Goal: Check status: Check status

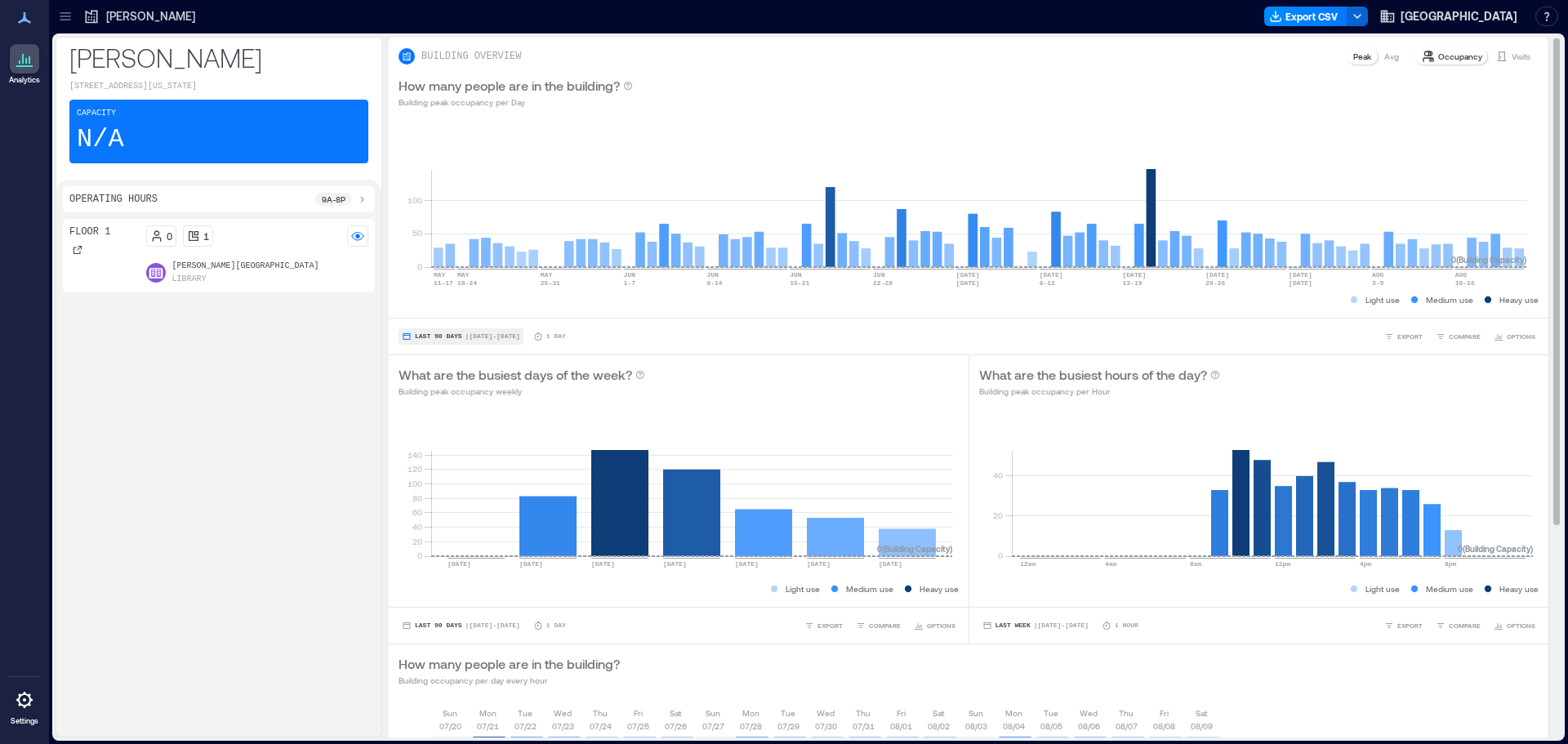
click at [515, 343] on button "Last 90 Days | [DATE] - [DATE]" at bounding box center [460, 336] width 125 height 17
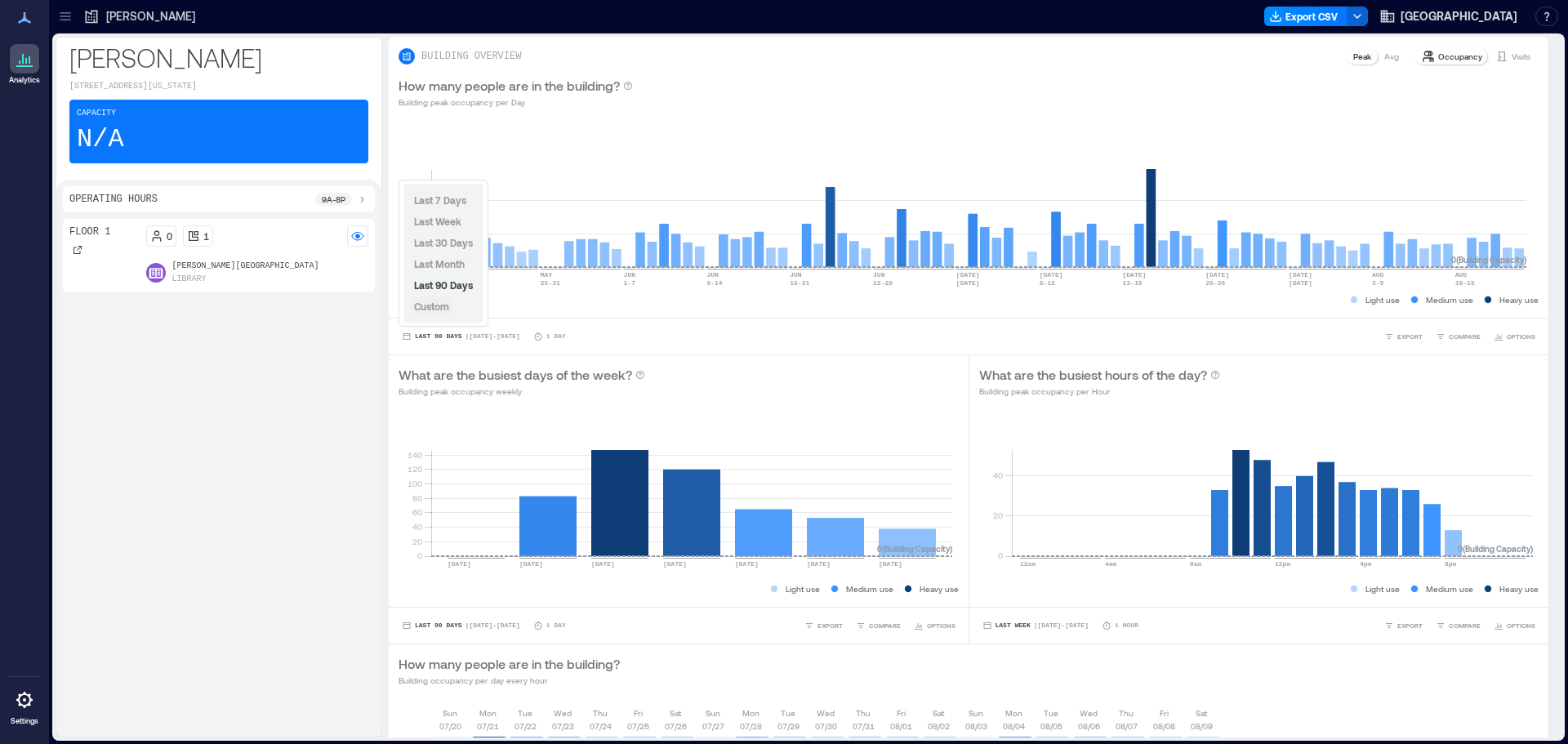
click at [441, 311] on span "Custom" at bounding box center [432, 306] width 35 height 12
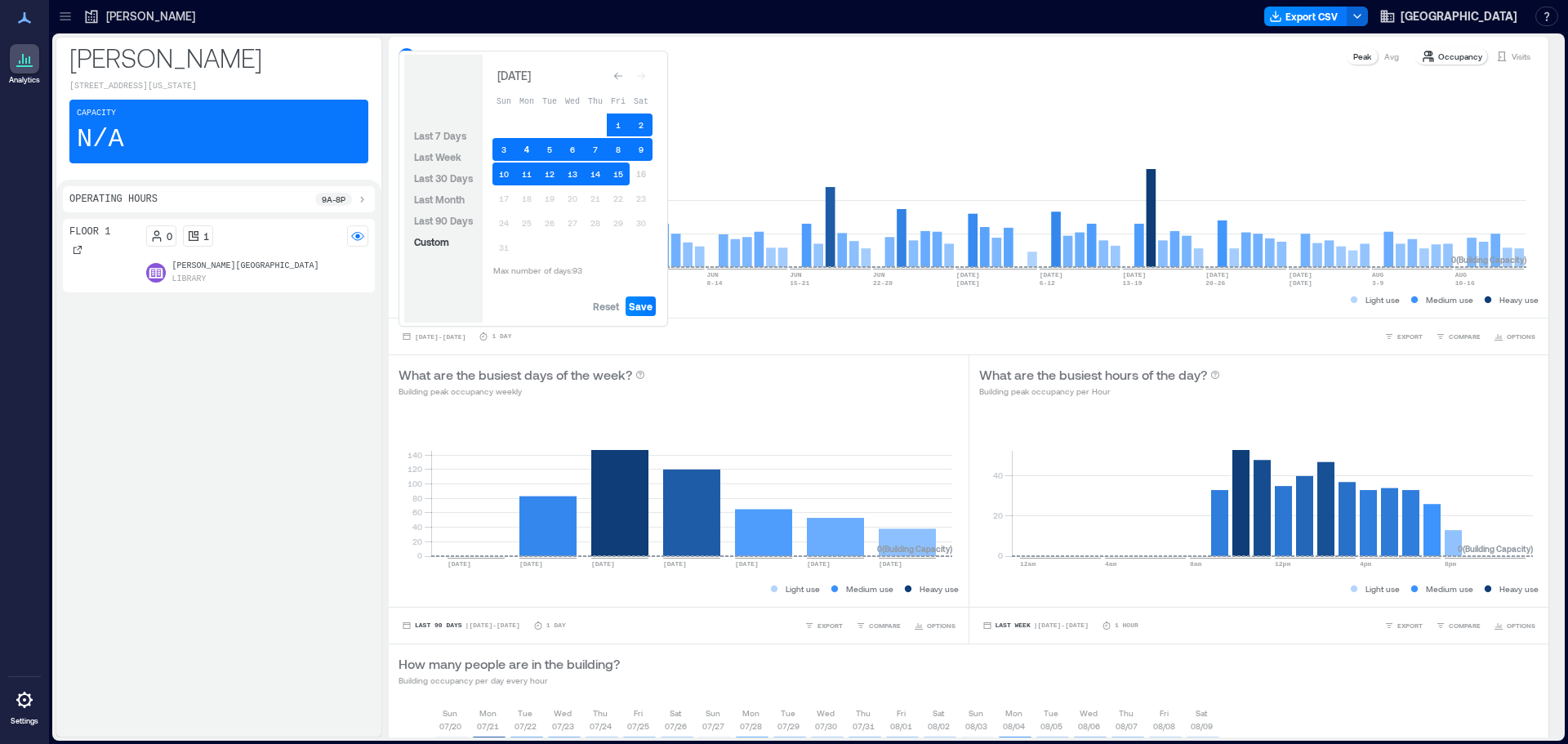
click at [528, 148] on button "4" at bounding box center [526, 149] width 23 height 23
click at [642, 143] on button "9" at bounding box center [640, 149] width 23 height 23
click at [613, 125] on button "1" at bounding box center [618, 125] width 23 height 23
click at [632, 125] on button "2" at bounding box center [640, 125] width 23 height 23
click at [629, 126] on button "2" at bounding box center [640, 125] width 23 height 23
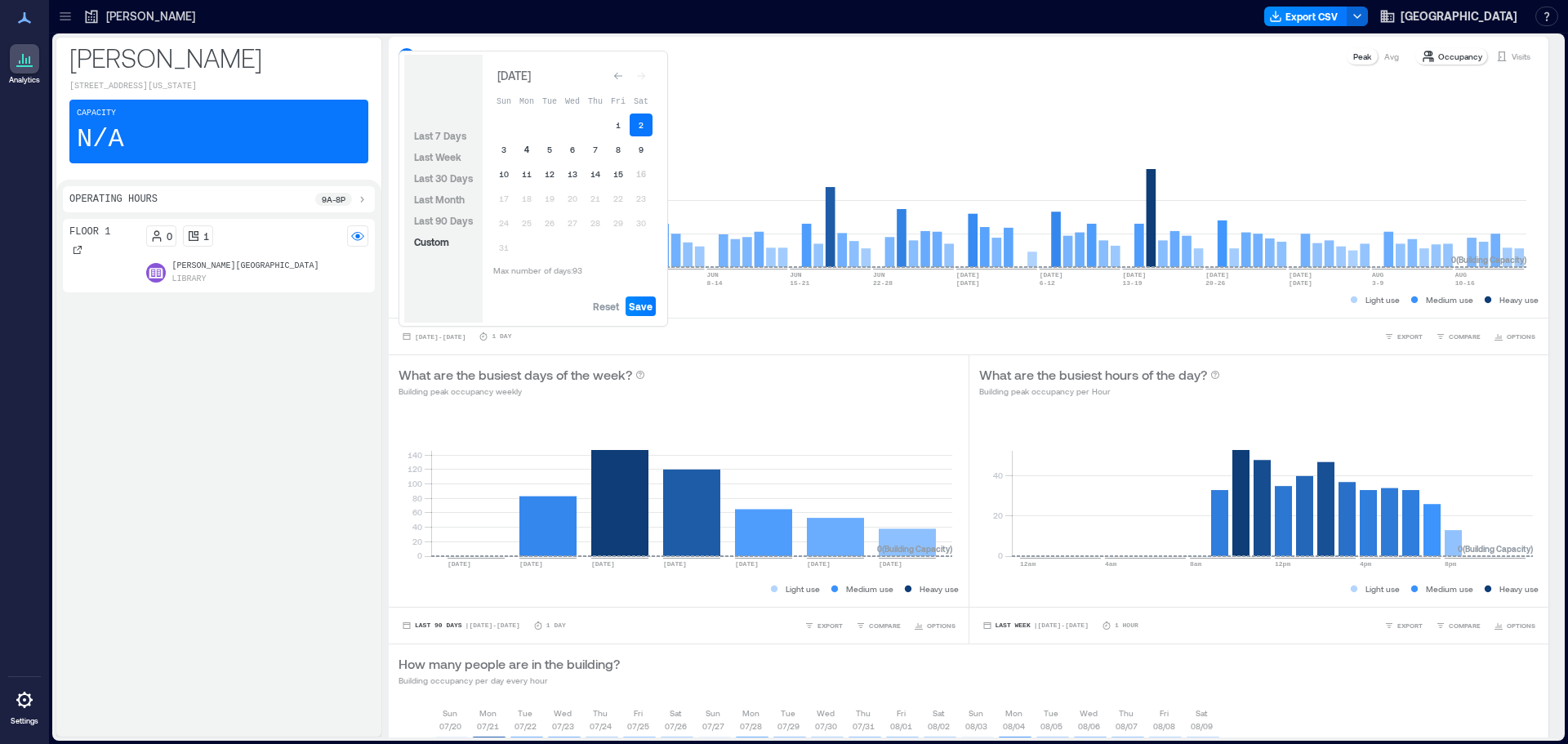
click at [530, 145] on button "4" at bounding box center [526, 149] width 23 height 23
click at [531, 145] on button "4" at bounding box center [526, 149] width 23 height 23
click at [644, 149] on button "9" at bounding box center [640, 149] width 23 height 23
click at [647, 307] on span "Save" at bounding box center [640, 305] width 24 height 13
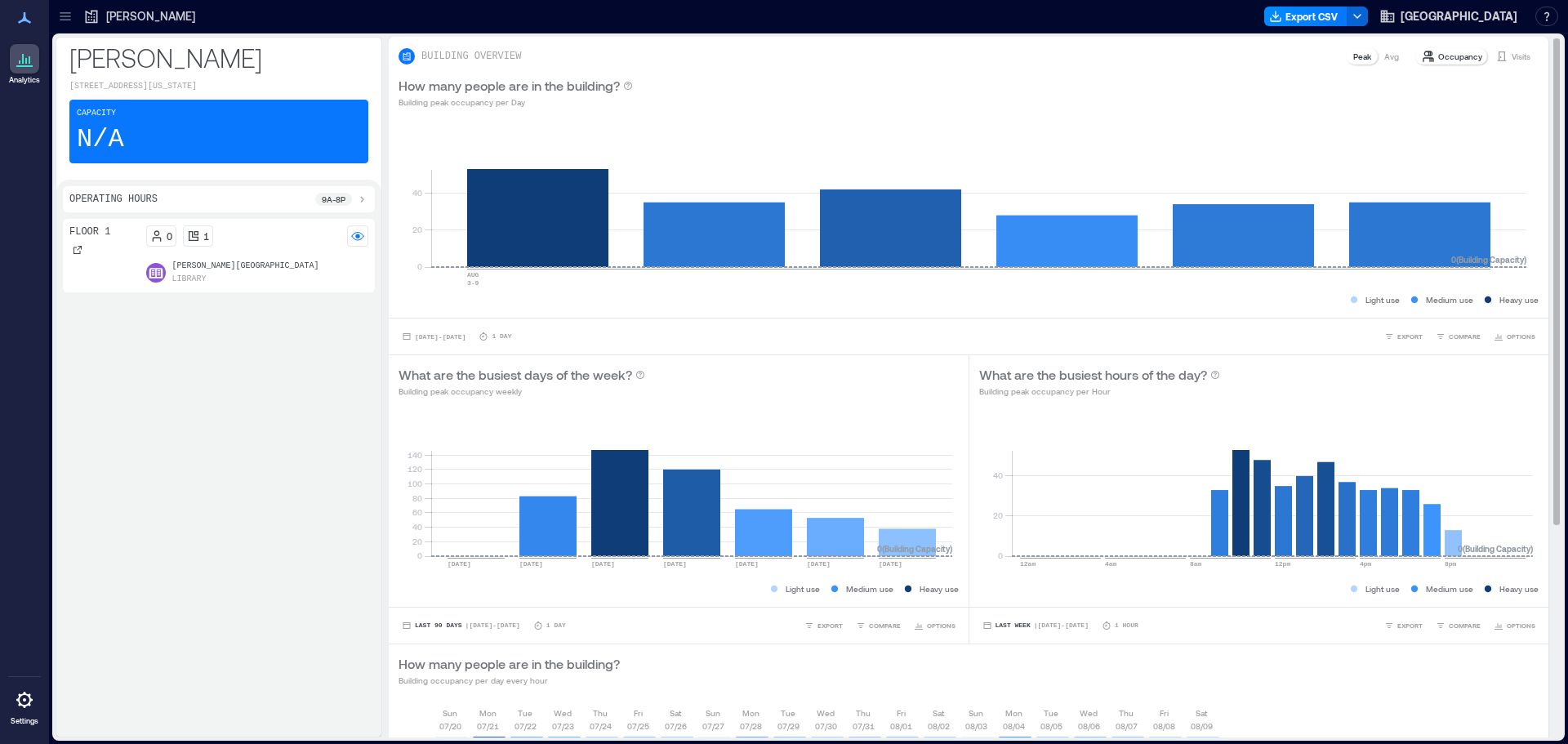
click at [1512, 53] on p "Visits" at bounding box center [1521, 56] width 19 height 13
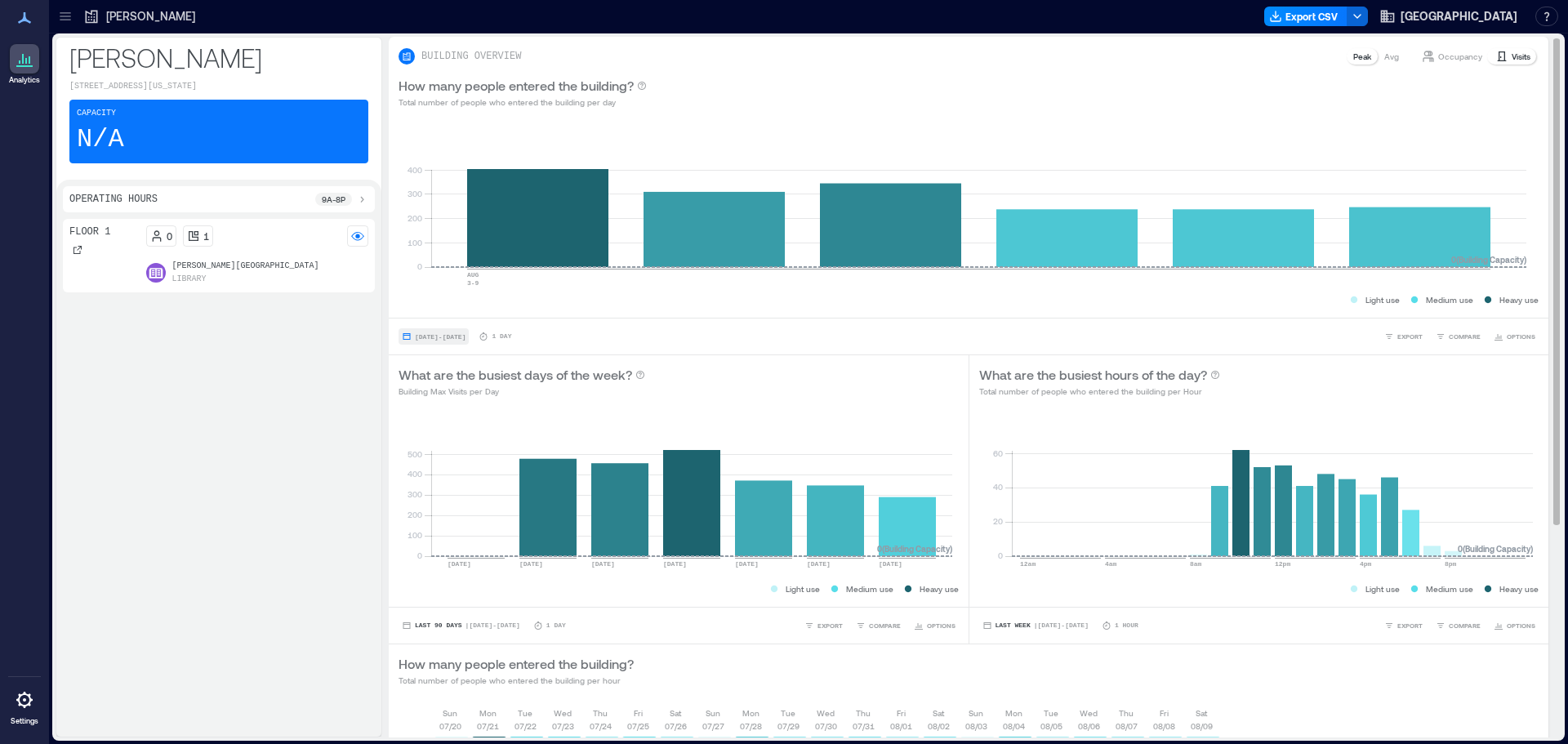
click at [465, 340] on span "[DATE] - [DATE]" at bounding box center [441, 336] width 51 height 7
click at [875, 86] on div "How many people entered the building? Total number of people who entered the bu…" at bounding box center [968, 91] width 1140 height 32
click at [488, 347] on div "[DATE] - [DATE] 1 Day EXPORT COMPARE OPTIONS" at bounding box center [968, 336] width 1160 height 36
click at [468, 342] on button "[DATE] - [DATE]" at bounding box center [434, 336] width 71 height 17
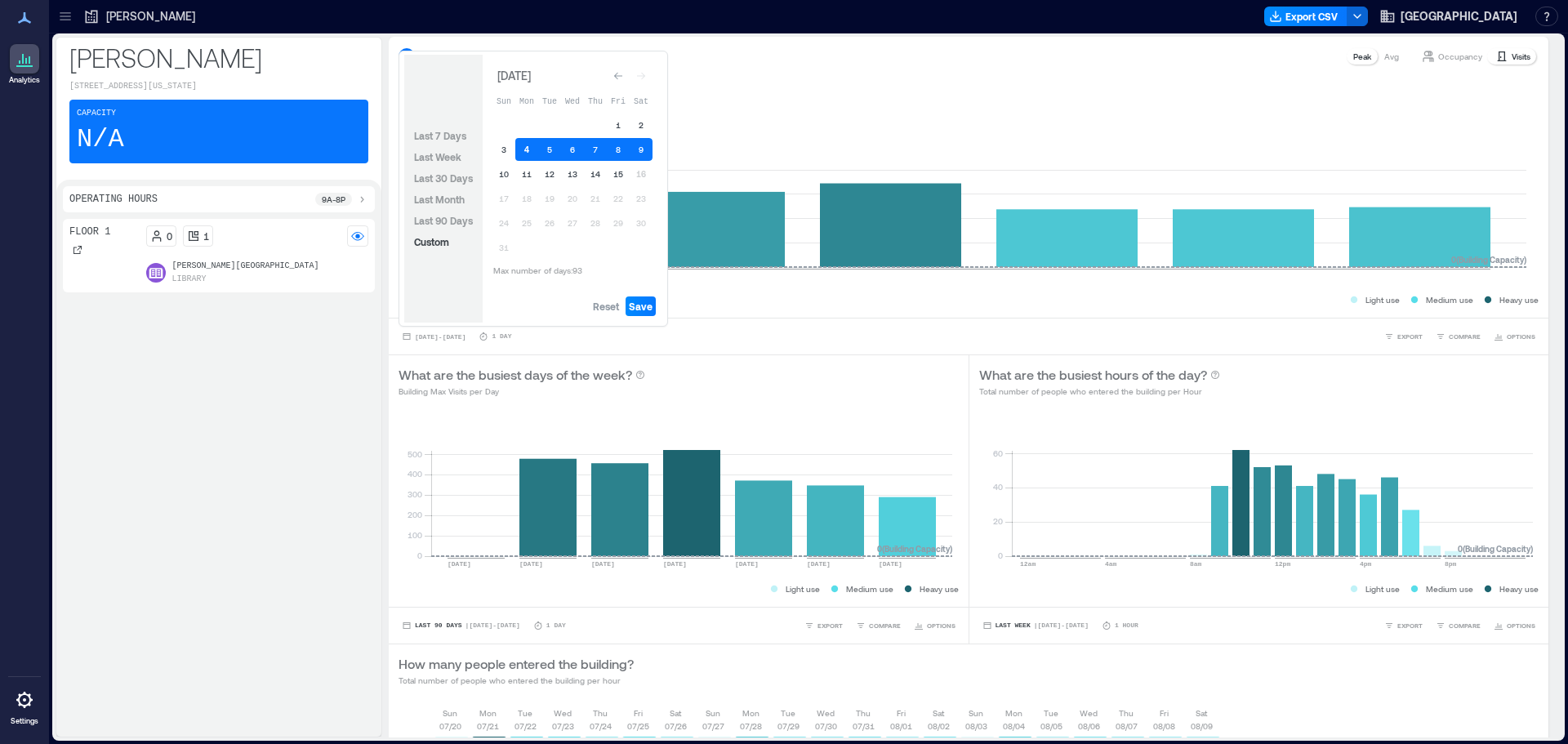
click at [530, 156] on button "4" at bounding box center [526, 149] width 23 height 23
click at [627, 169] on button "15" at bounding box center [618, 174] width 23 height 23
click at [652, 303] on span "Save" at bounding box center [640, 305] width 24 height 13
